Goal: Task Accomplishment & Management: Manage account settings

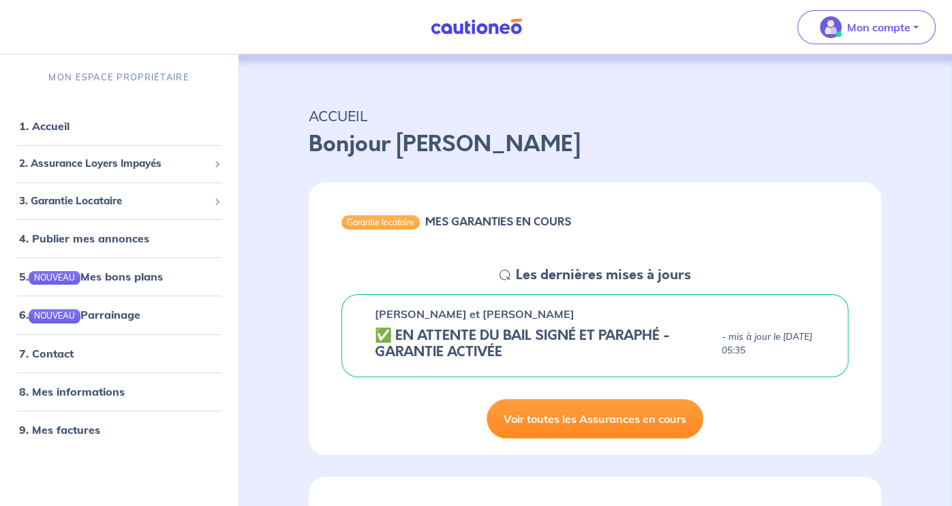
click at [678, 424] on link "Voir toutes les Assurances en cours" at bounding box center [594, 419] width 217 height 40
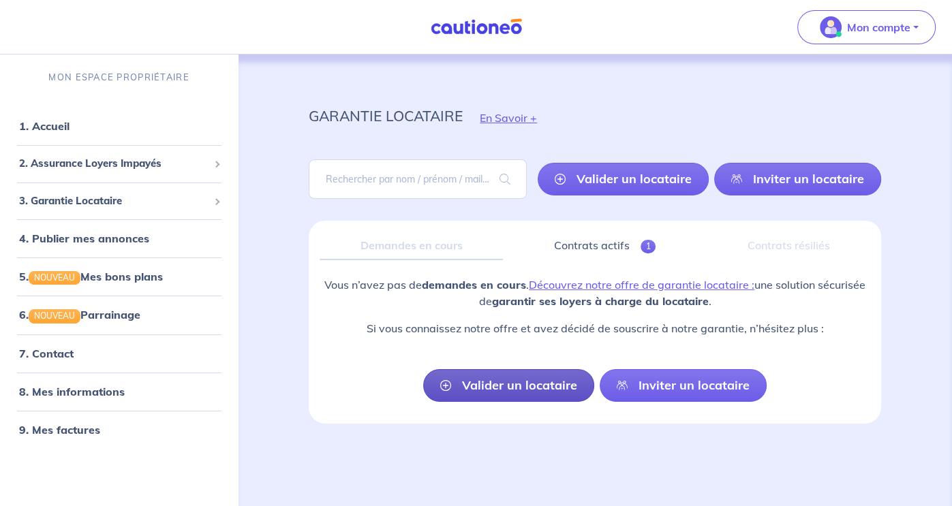
click at [534, 386] on link "Valider un locataire" at bounding box center [508, 385] width 171 height 33
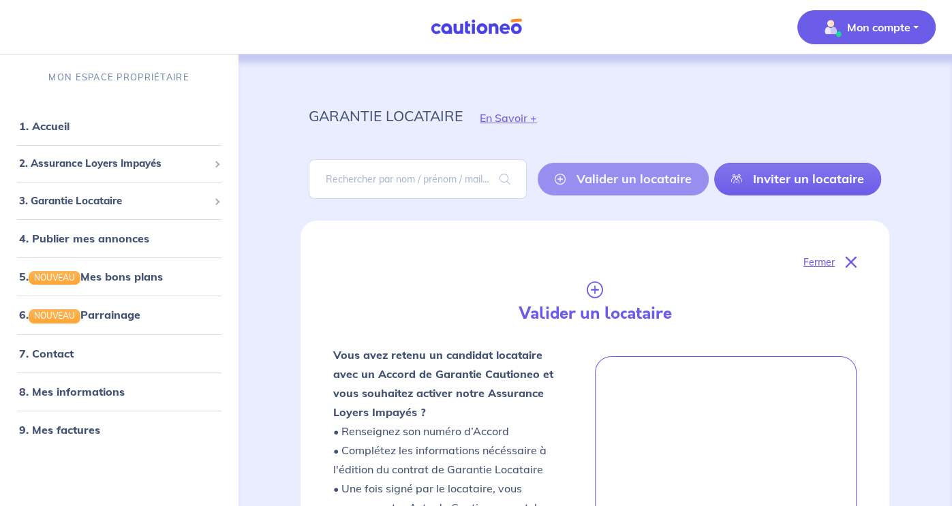
click at [917, 25] on button "Mon compte" at bounding box center [866, 27] width 138 height 34
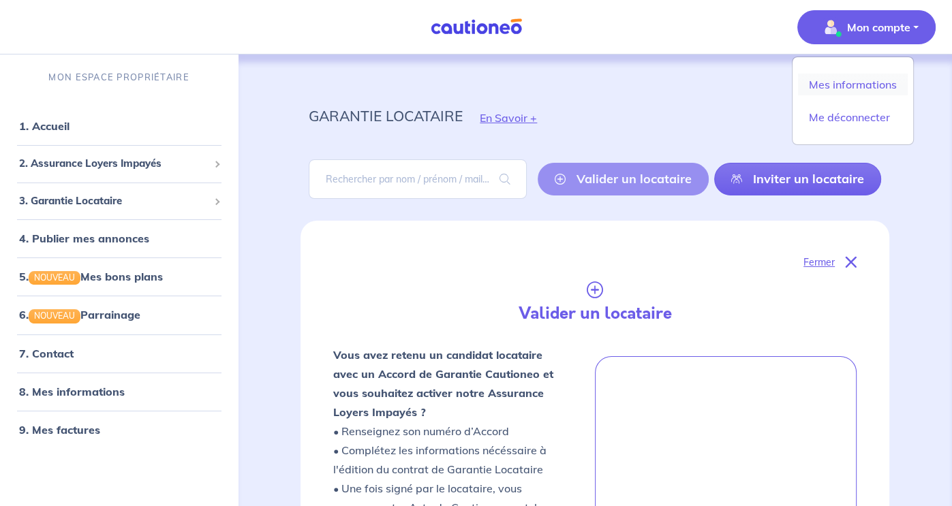
click at [861, 81] on link "Mes informations" at bounding box center [853, 85] width 110 height 22
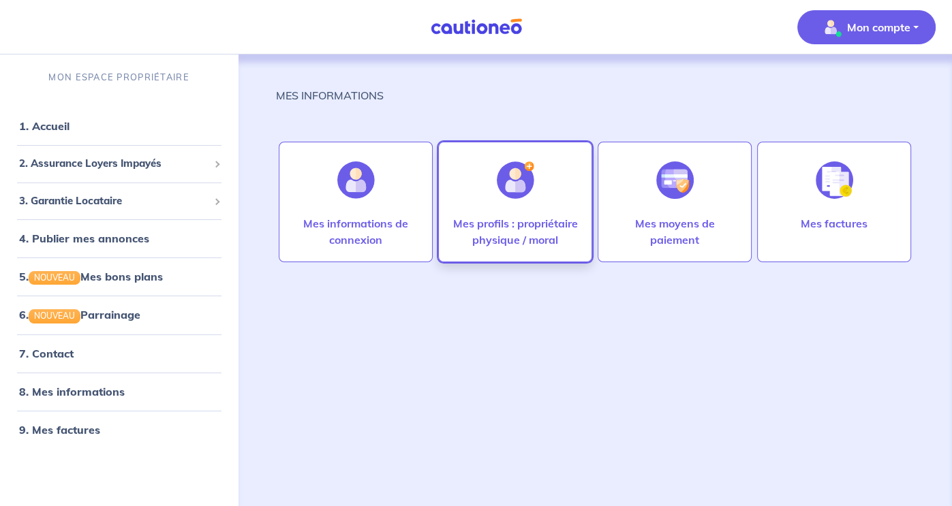
click at [507, 211] on div at bounding box center [515, 180] width 59 height 70
